Goal: Task Accomplishment & Management: Use online tool/utility

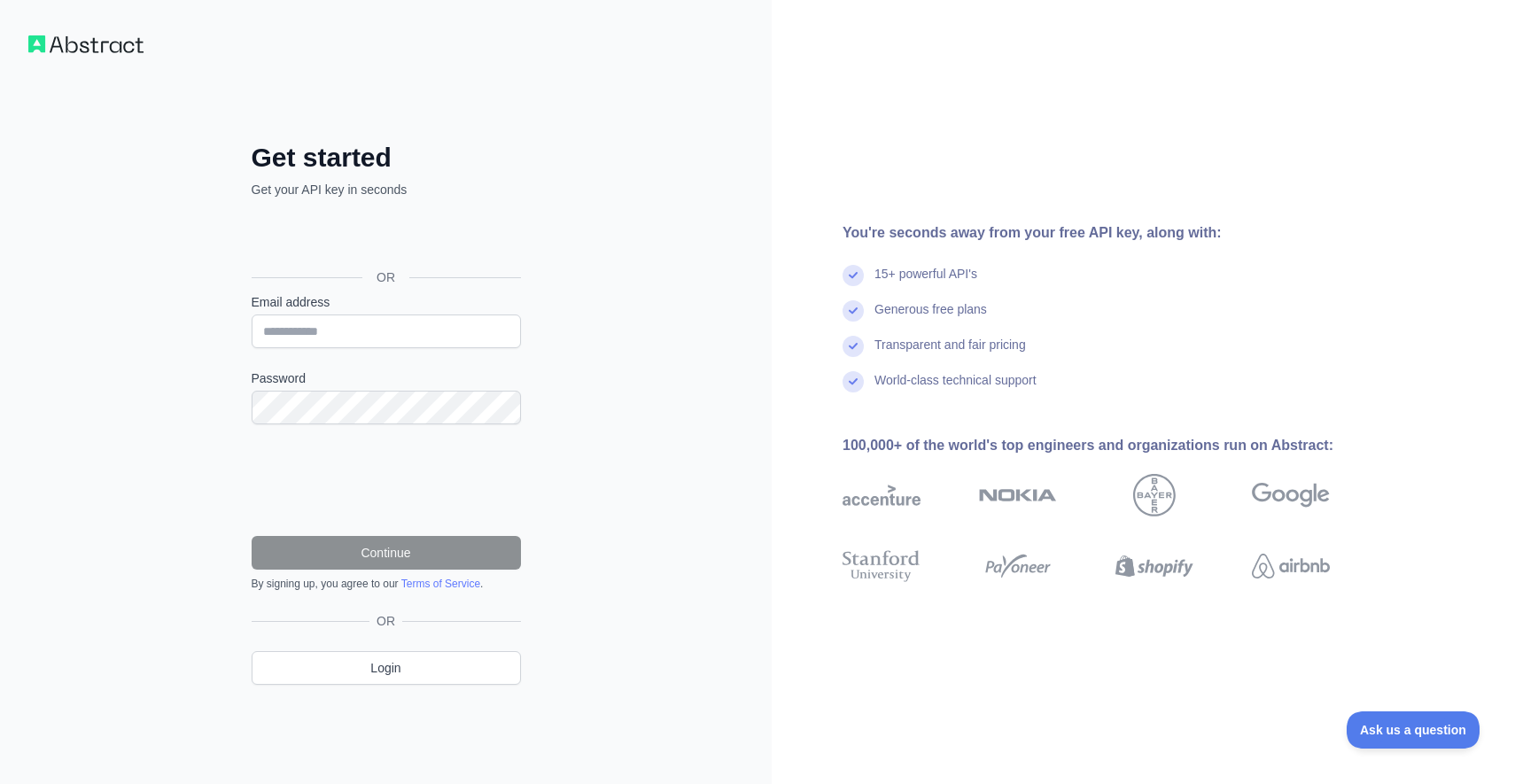
click at [412, 239] on div "Sign in with Google. Opens in new tab" at bounding box center [383, 237] width 266 height 39
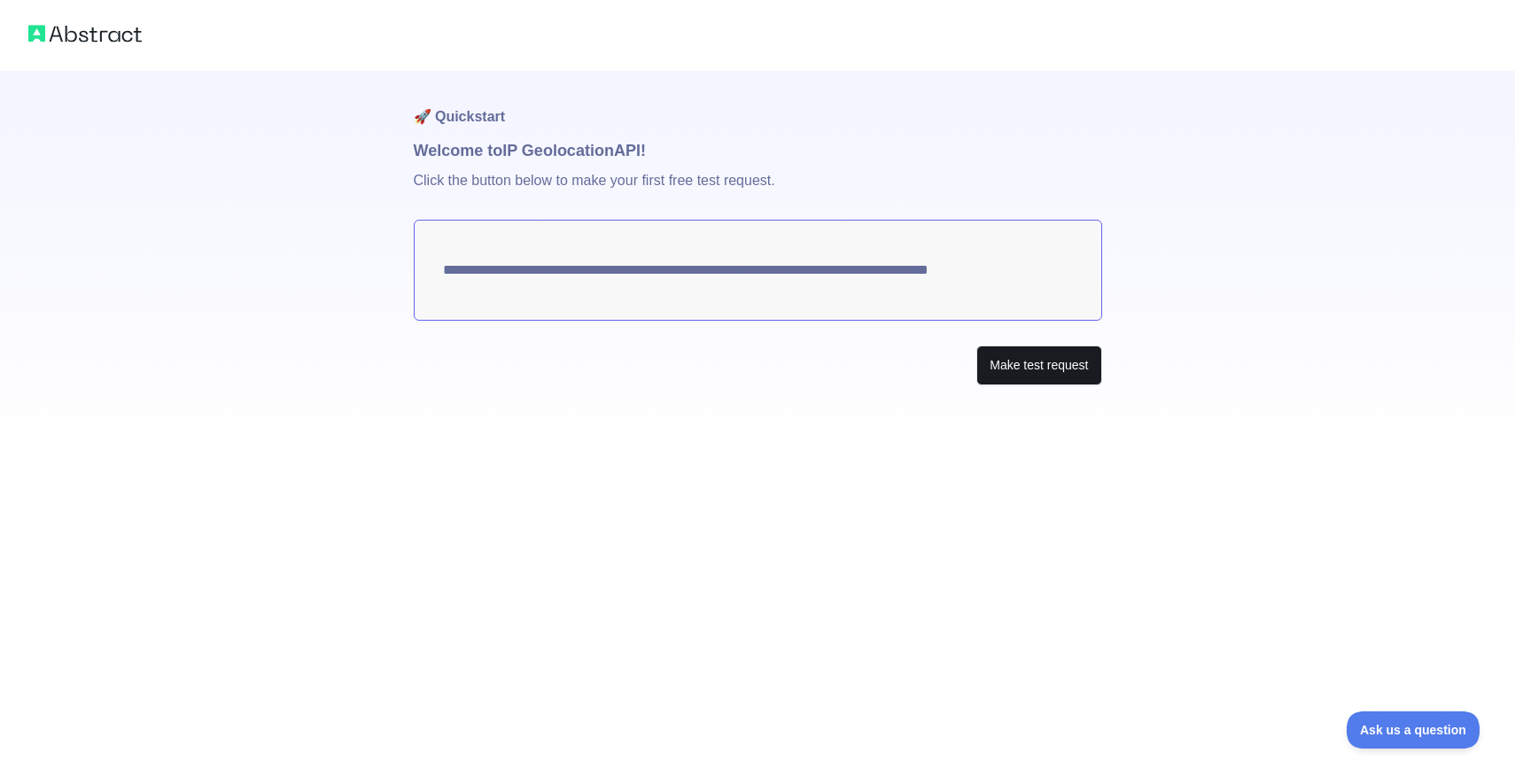
click at [1069, 365] on button "Make test request" at bounding box center [1038, 365] width 125 height 40
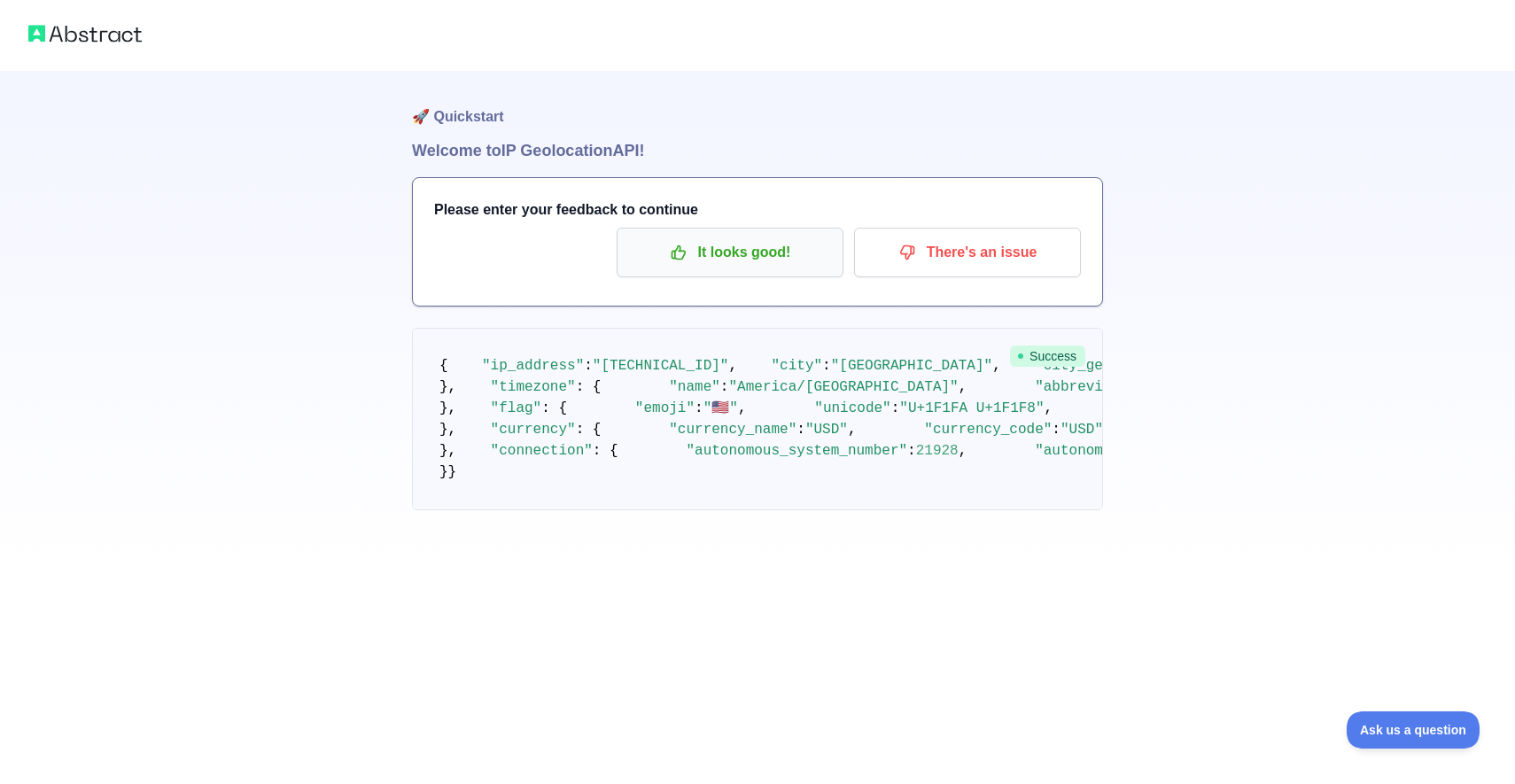
click at [779, 249] on p "It looks good!" at bounding box center [730, 252] width 200 height 30
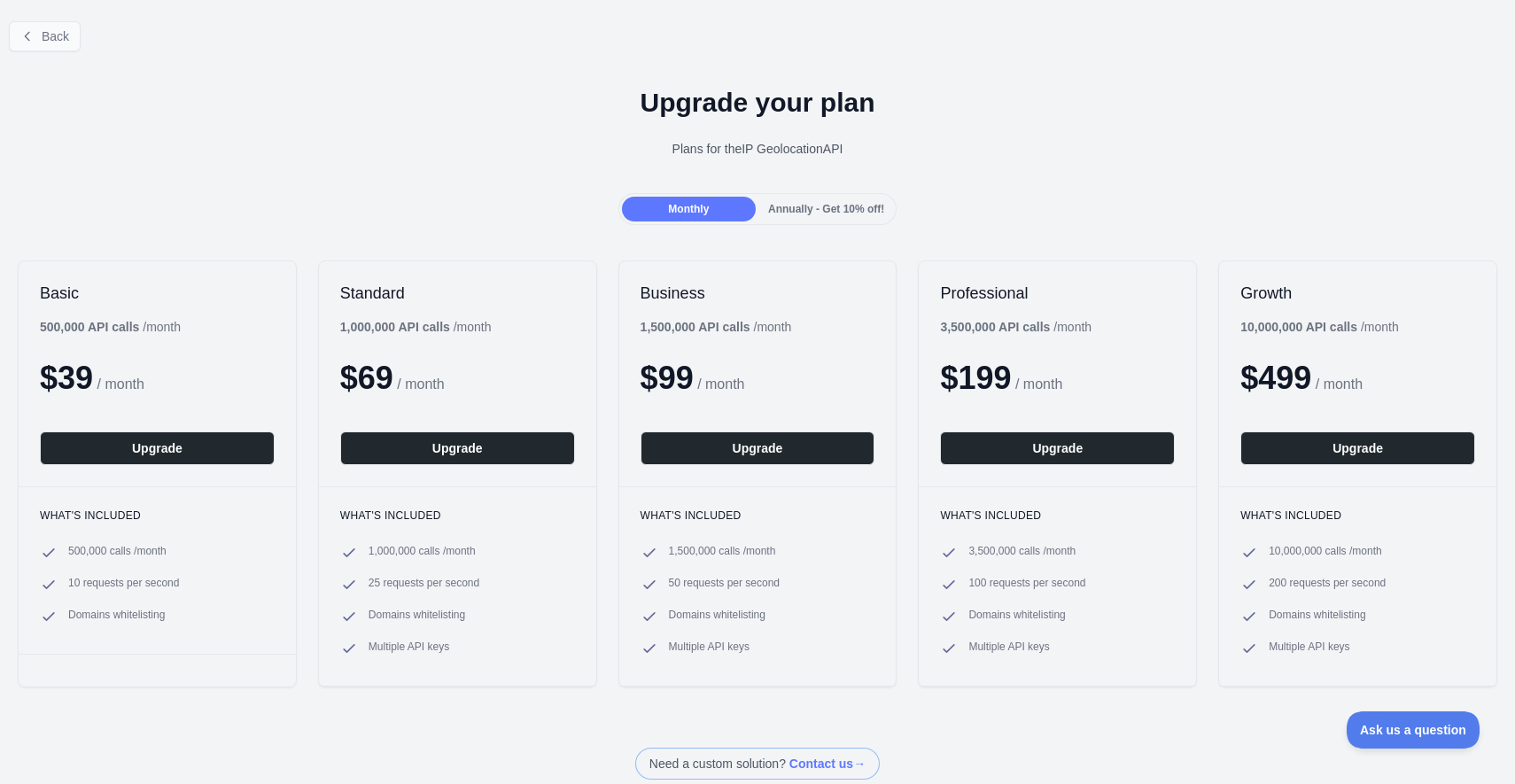
click at [68, 35] on span "Back" at bounding box center [55, 36] width 28 height 14
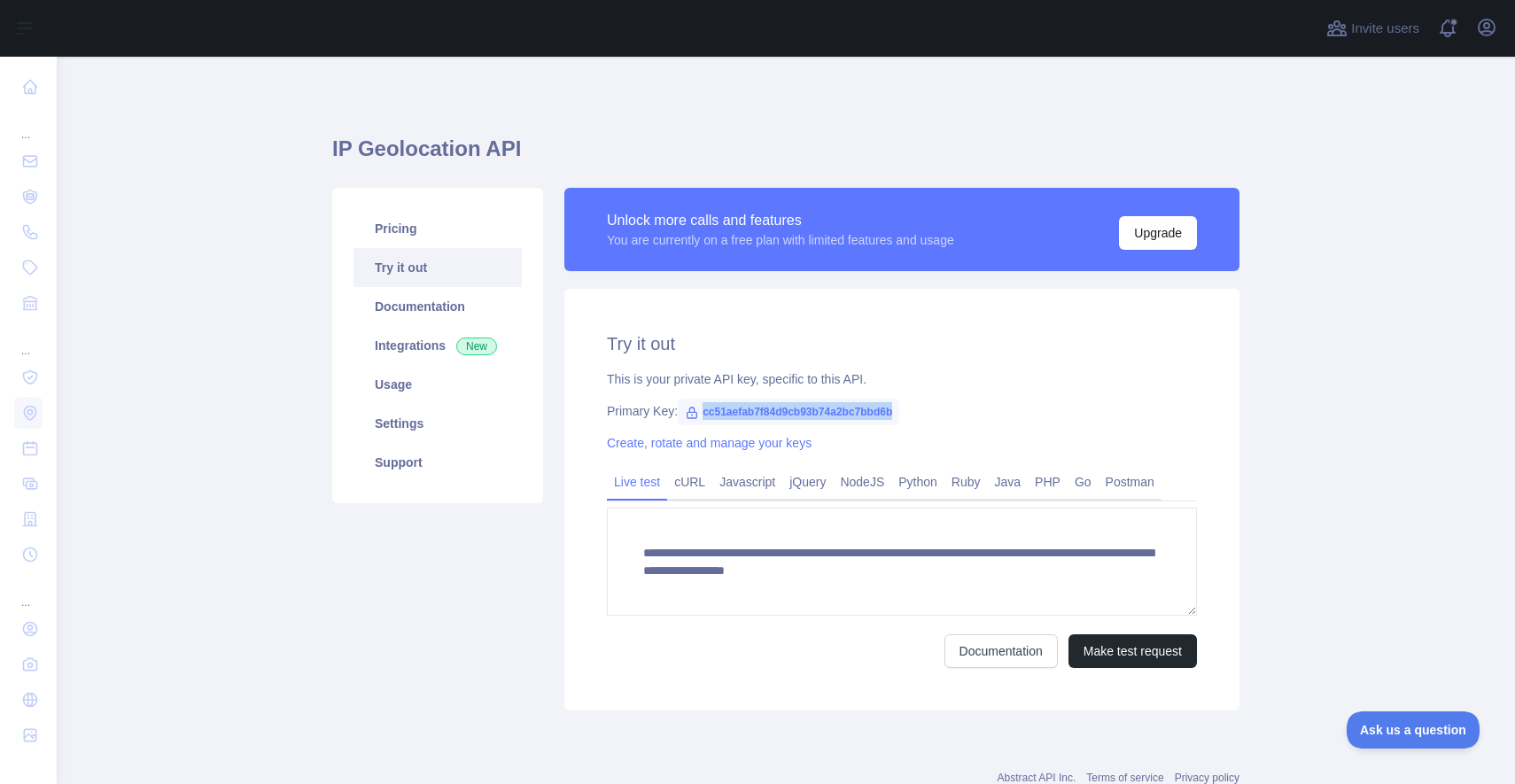
drag, startPoint x: 910, startPoint y: 412, endPoint x: 700, endPoint y: 409, distance: 210.0
click at [700, 409] on span "cc51aefab7f84d9cb93b74a2bc7bbd6b" at bounding box center [789, 412] width 221 height 27
click at [690, 417] on icon at bounding box center [692, 413] width 14 height 14
click at [702, 413] on span "cc51aefab7f84d9cb93b74a2bc7bbd6b" at bounding box center [789, 412] width 221 height 27
drag, startPoint x: 918, startPoint y: 416, endPoint x: 789, endPoint y: 407, distance: 129.3
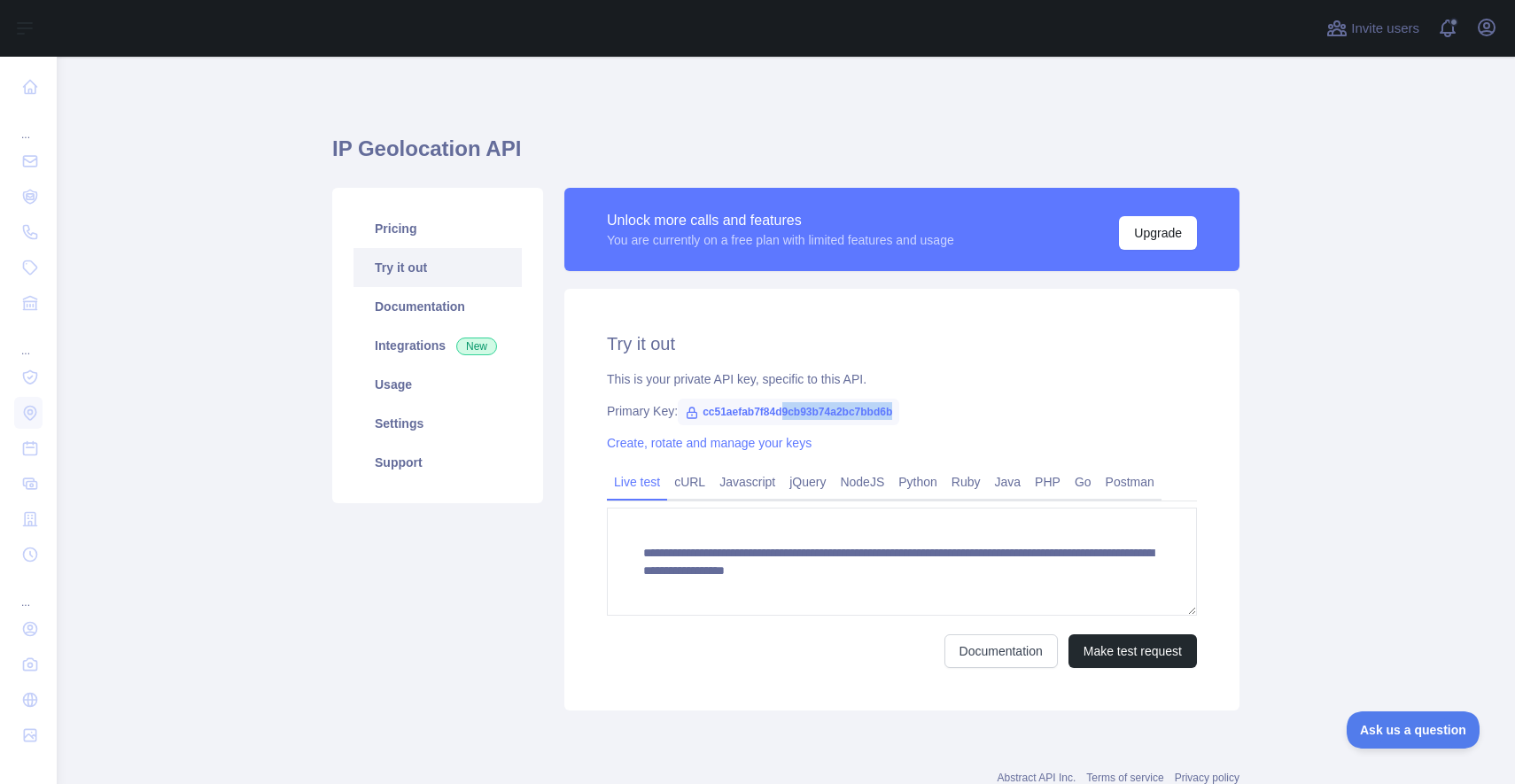
click at [789, 407] on span "cc51aefab7f84d9cb93b74a2bc7bbd6b" at bounding box center [789, 412] width 221 height 27
click at [929, 481] on link "Python" at bounding box center [917, 482] width 53 height 28
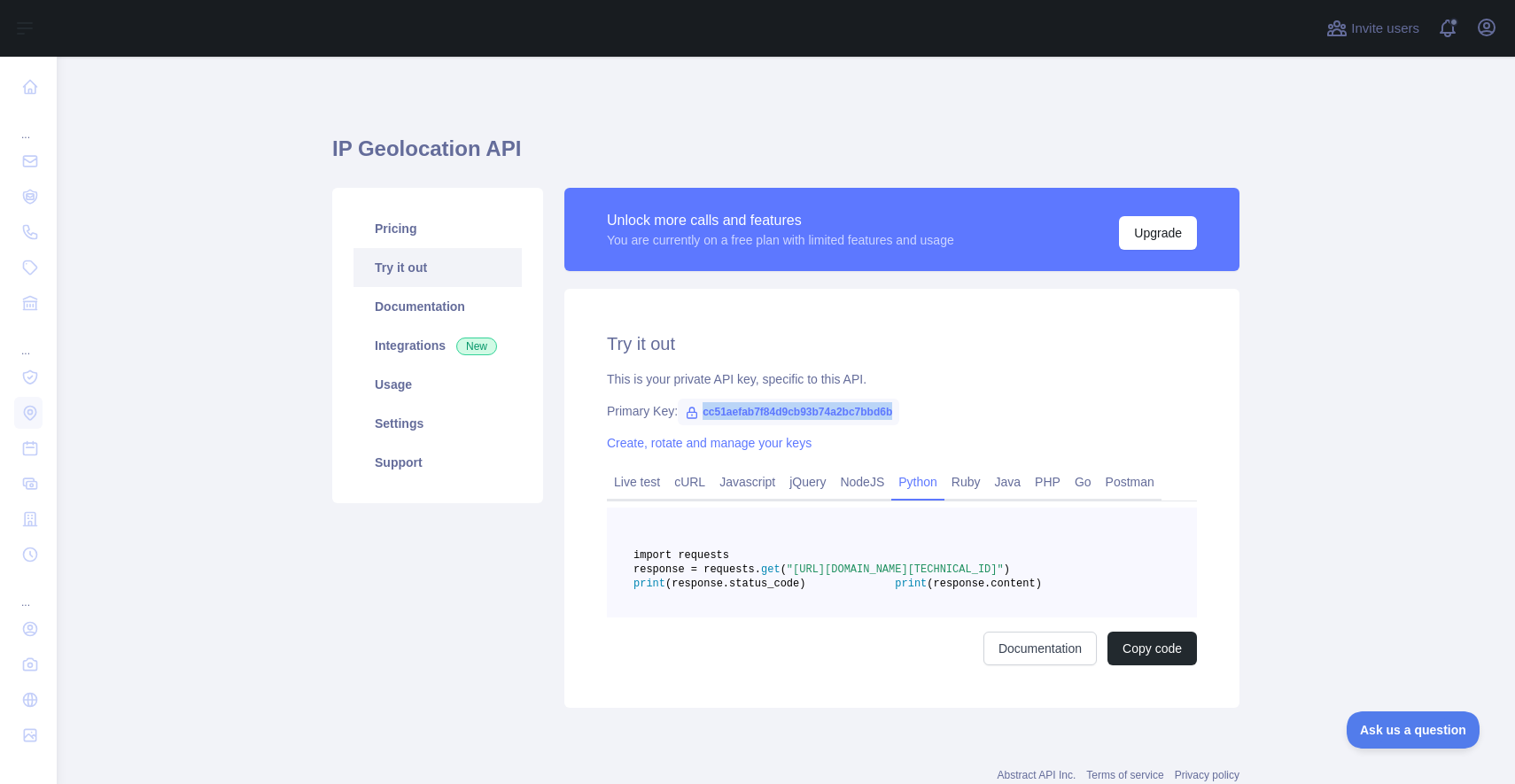
drag, startPoint x: 703, startPoint y: 412, endPoint x: 911, endPoint y: 410, distance: 208.0
click at [899, 410] on span "cc51aefab7f84d9cb93b74a2bc7bbd6b" at bounding box center [789, 412] width 221 height 27
copy div "cc51aefab7f84d9cb93b74a2bc7bbd6b"
